Goal: Find specific page/section: Find specific page/section

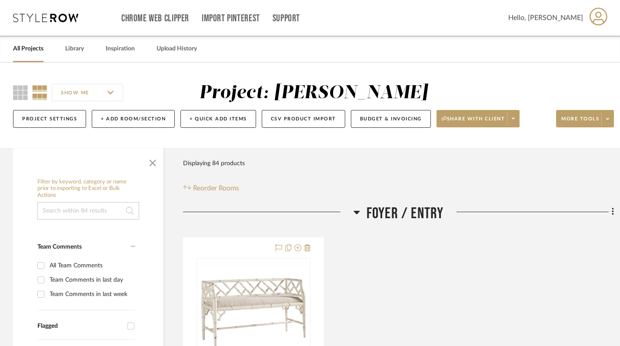
click at [51, 18] on icon at bounding box center [45, 17] width 65 height 9
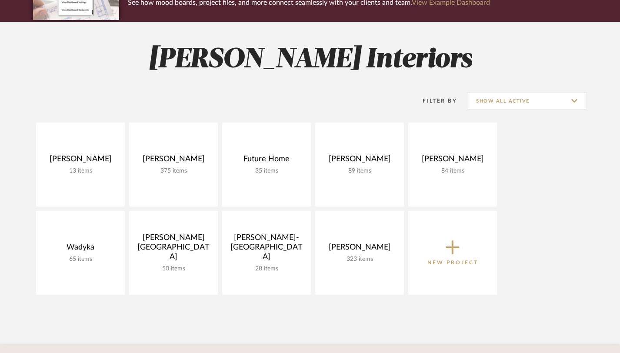
scroll to position [111, 0]
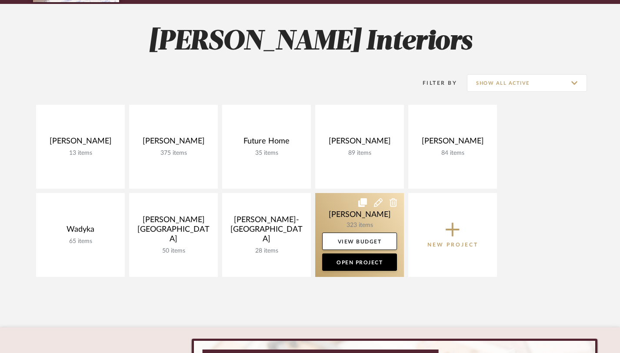
click at [346, 218] on link at bounding box center [359, 235] width 89 height 84
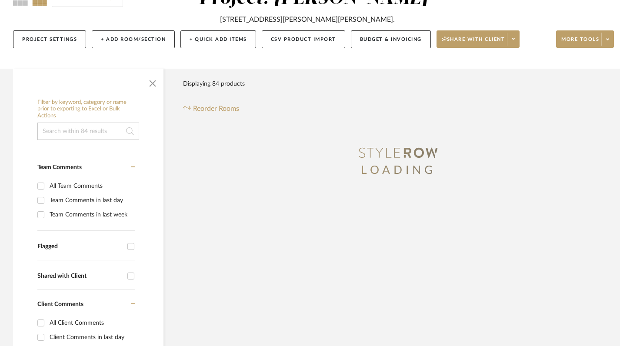
scroll to position [95, 0]
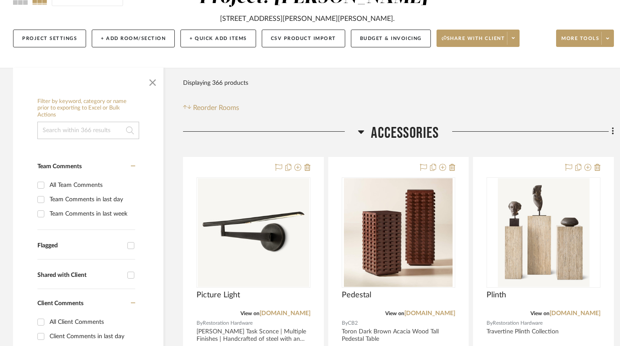
click at [358, 128] on icon at bounding box center [361, 131] width 7 height 10
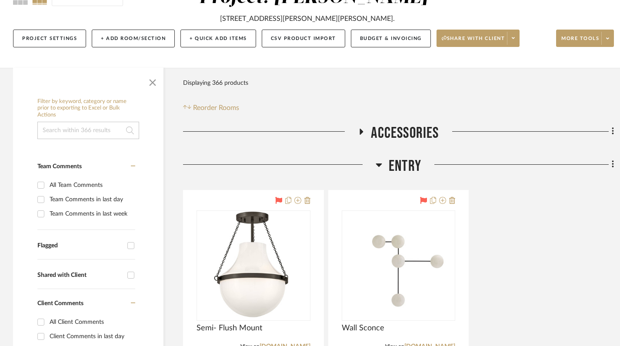
click at [381, 164] on icon at bounding box center [379, 164] width 6 height 3
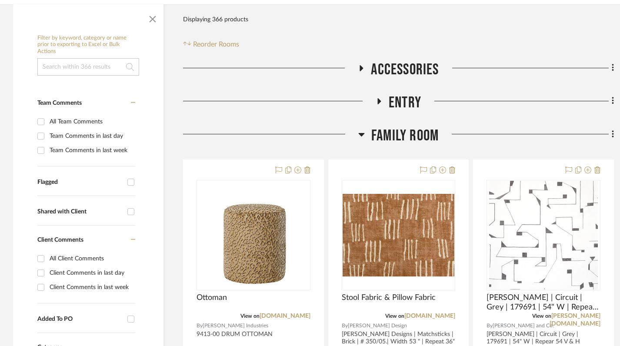
scroll to position [175, 0]
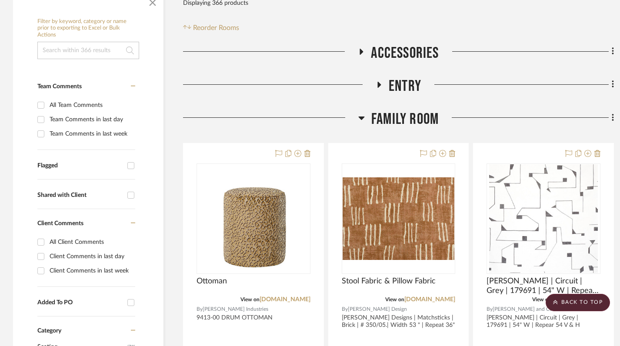
click at [361, 116] on icon at bounding box center [361, 117] width 6 height 3
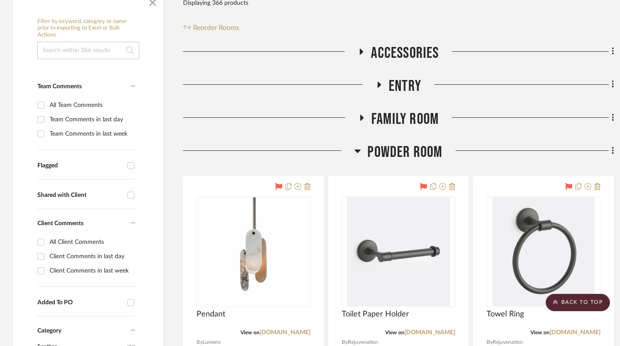
click at [358, 147] on icon at bounding box center [357, 151] width 7 height 10
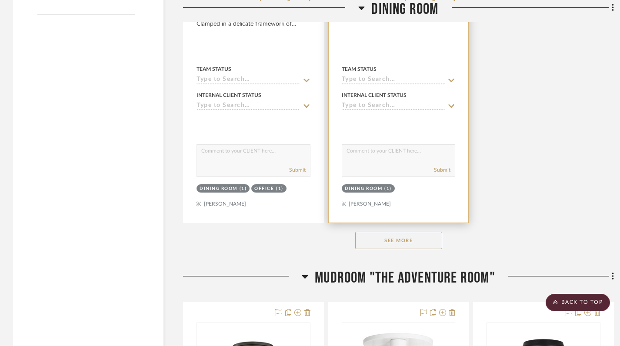
scroll to position [1314, 0]
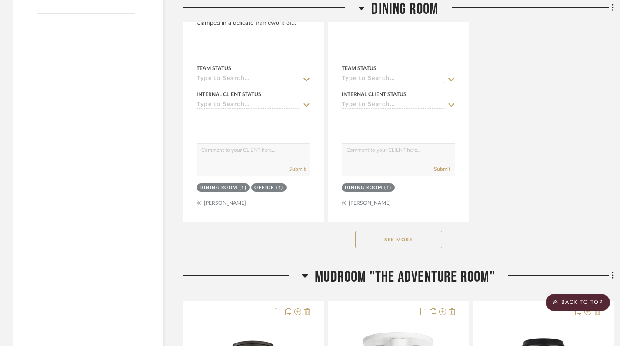
click at [413, 241] on button "See More" at bounding box center [398, 239] width 87 height 17
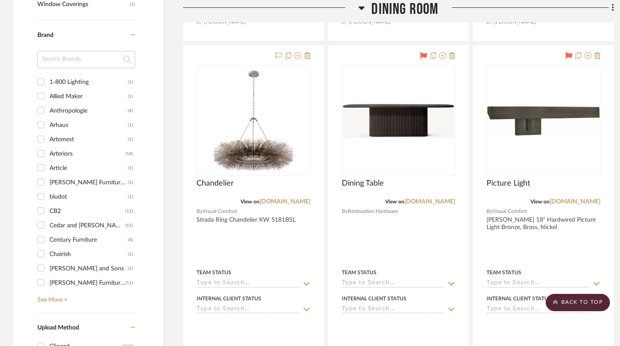
scroll to position [721, 0]
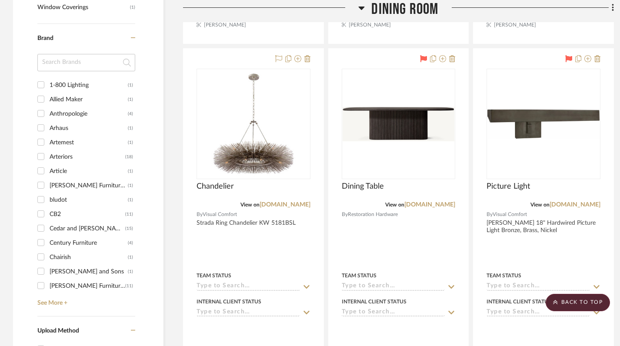
click at [75, 60] on input at bounding box center [86, 62] width 98 height 17
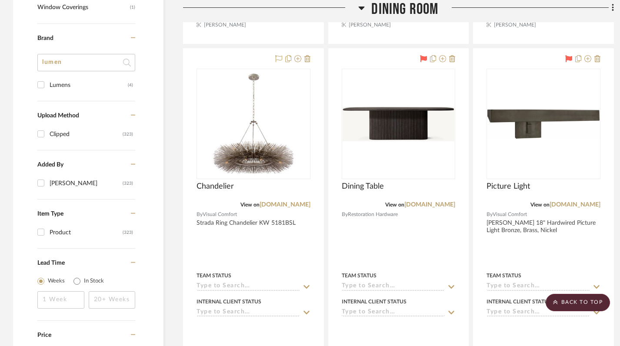
type input "lumen"
click at [76, 83] on div "Lumens" at bounding box center [89, 85] width 78 height 14
click at [48, 83] on input "Lumens (4)" at bounding box center [41, 85] width 14 height 14
checkbox input "true"
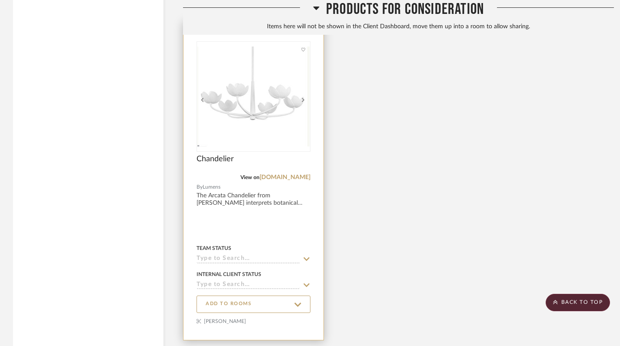
scroll to position [1143, 0]
